Goal: Check status: Check status

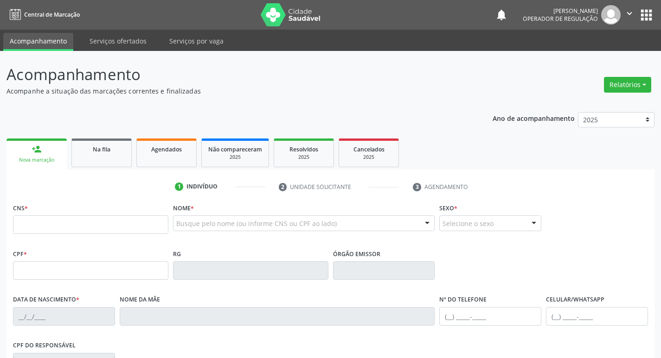
click at [84, 154] on link "Na fila" at bounding box center [101, 153] width 60 height 29
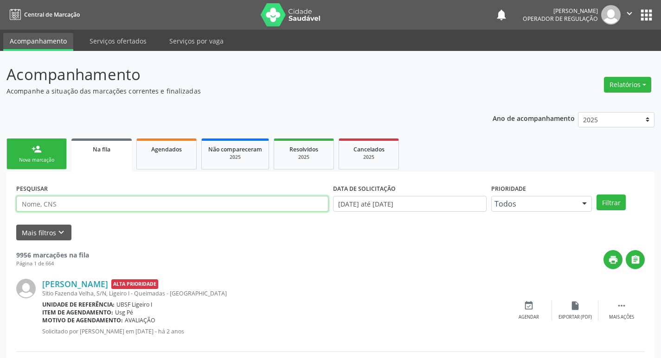
click at [128, 203] on input "text" at bounding box center [172, 204] width 312 height 16
paste input "701 2010 4885 1118"
type input "701 2010 4885 1118"
click at [596, 195] on button "Filtrar" at bounding box center [610, 203] width 29 height 16
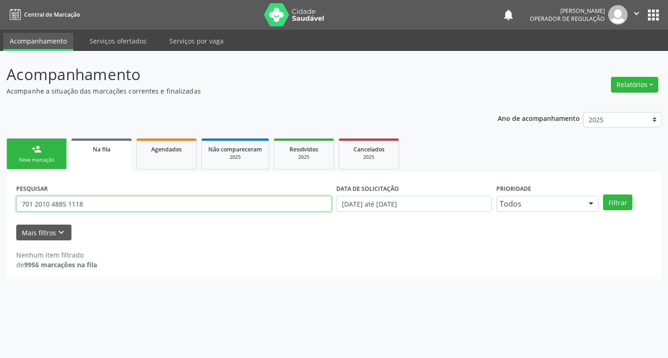
click at [134, 203] on input "701 2010 4885 1118" at bounding box center [173, 204] width 315 height 16
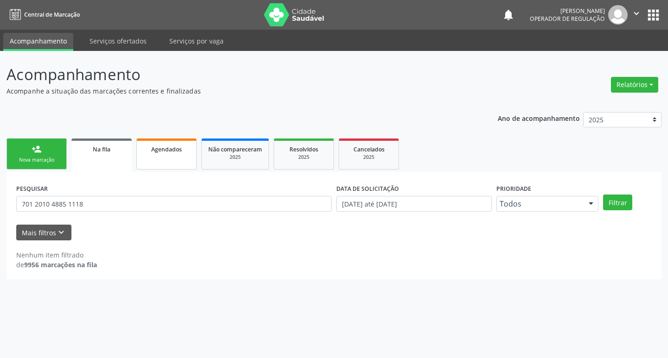
click at [173, 157] on link "Agendados" at bounding box center [166, 154] width 60 height 31
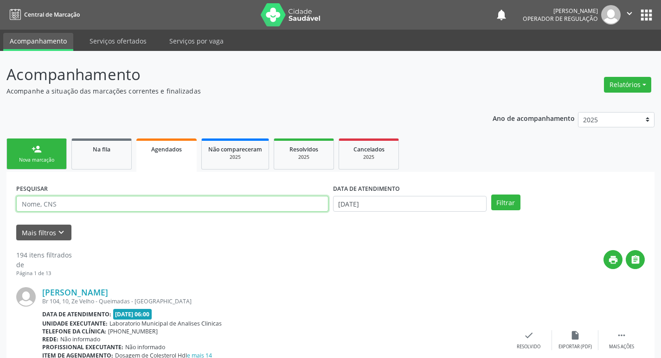
click at [147, 207] on input "text" at bounding box center [172, 204] width 312 height 16
paste input "701 2010 4885 1118"
type input "701 2010 4885 1118"
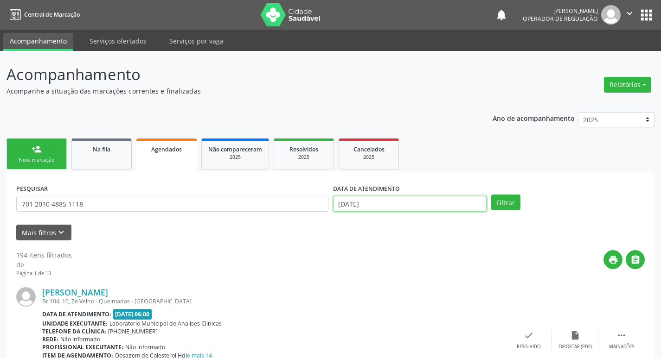
click at [446, 204] on input "[DATE]" at bounding box center [409, 204] width 153 height 16
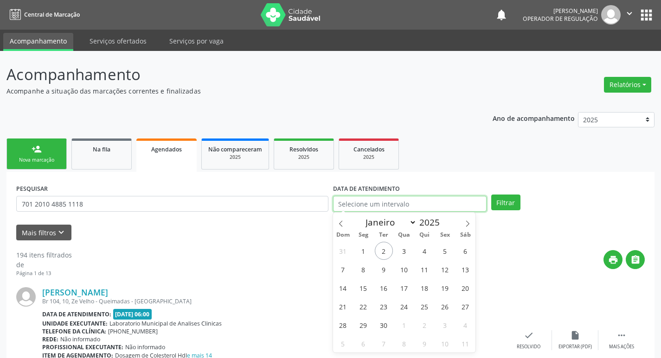
click at [491, 195] on button "Filtrar" at bounding box center [505, 203] width 29 height 16
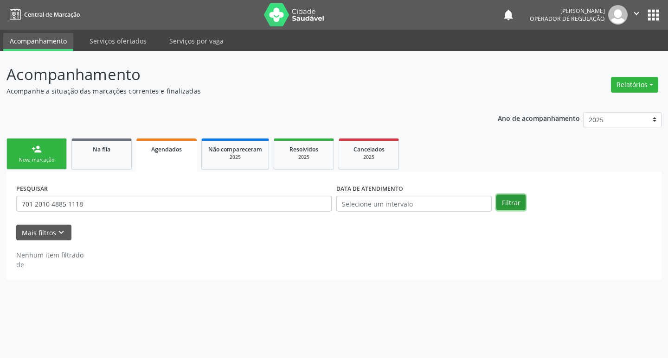
click at [515, 202] on button "Filtrar" at bounding box center [510, 203] width 29 height 16
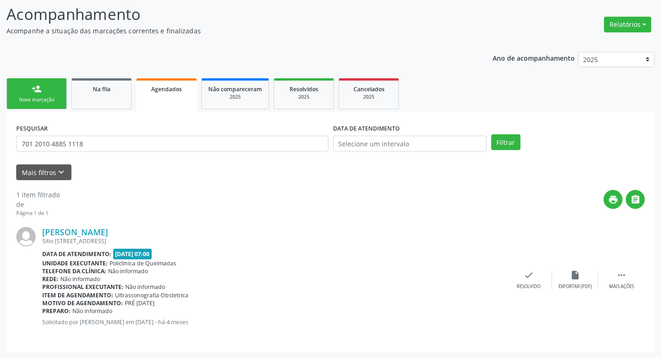
scroll to position [61, 0]
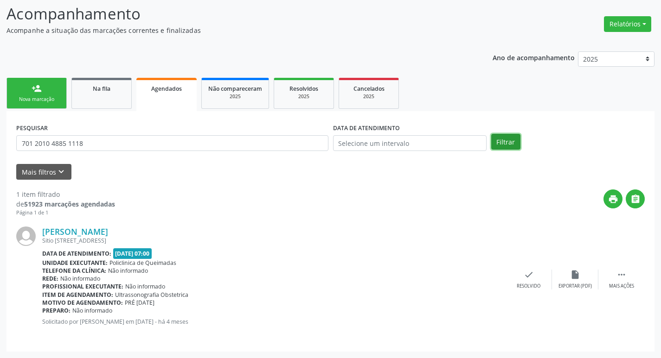
click at [518, 137] on button "Filtrar" at bounding box center [505, 142] width 29 height 16
